Goal: Find specific page/section: Find specific page/section

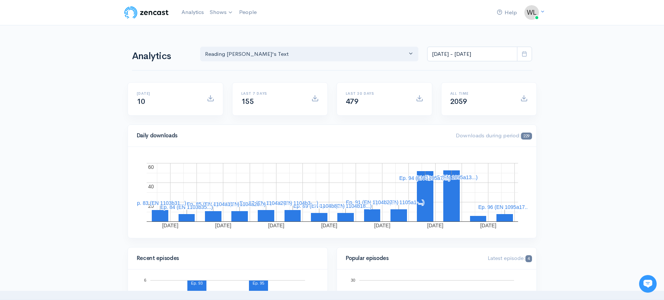
click at [646, 282] on icon at bounding box center [647, 283] width 9 height 8
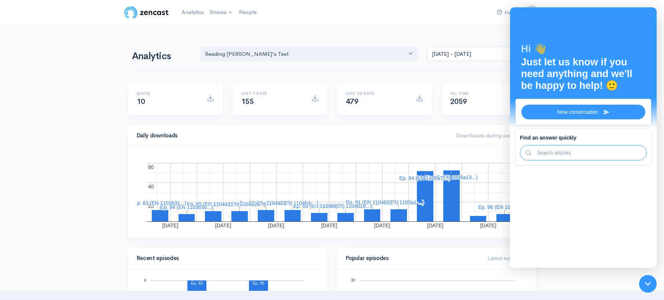
click at [364, 36] on div "Analytics Reading Aristotle's Text Reading Aristotle's Text Sep 16, 2025 - Sep …" at bounding box center [332, 53] width 400 height 35
click at [396, 39] on div "Analytics Reading Aristotle's Text Reading Aristotle's Text Sep 16, 2025 - Sep …" at bounding box center [332, 53] width 400 height 35
click at [648, 282] on icon at bounding box center [648, 283] width 6 height 6
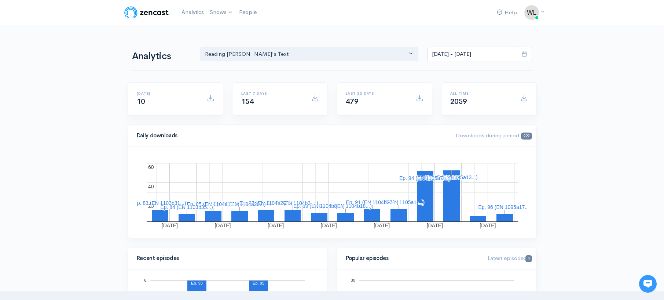
click at [648, 280] on icon at bounding box center [647, 283] width 9 height 8
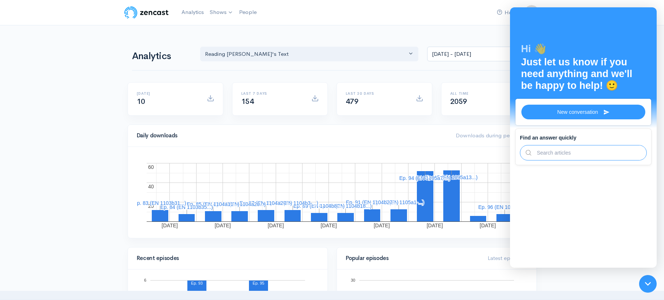
click at [649, 282] on icon at bounding box center [648, 283] width 6 height 6
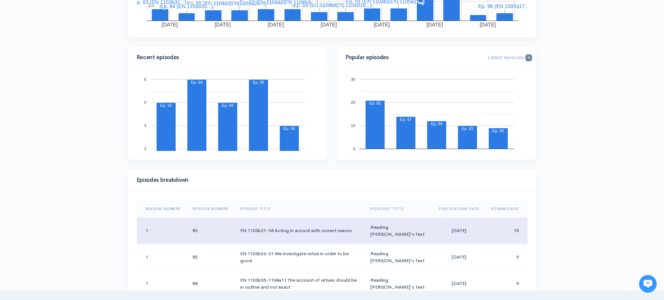
scroll to position [245, 0]
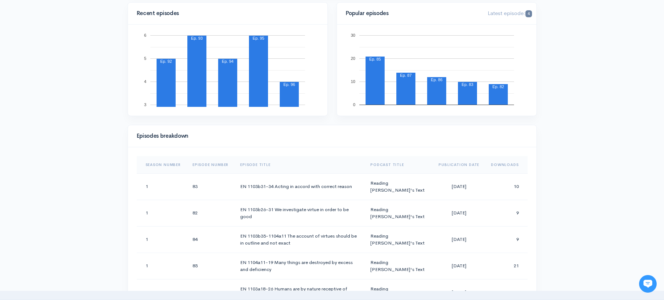
click at [584, 162] on div "Help Notifications View all Your profile Team settings Default team Current Log…" at bounding box center [332, 274] width 664 height 1039
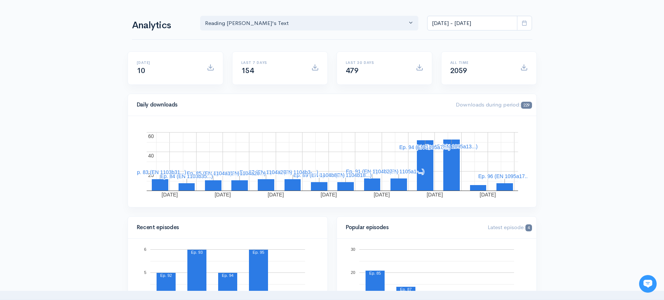
scroll to position [0, 0]
